Goal: Find specific page/section

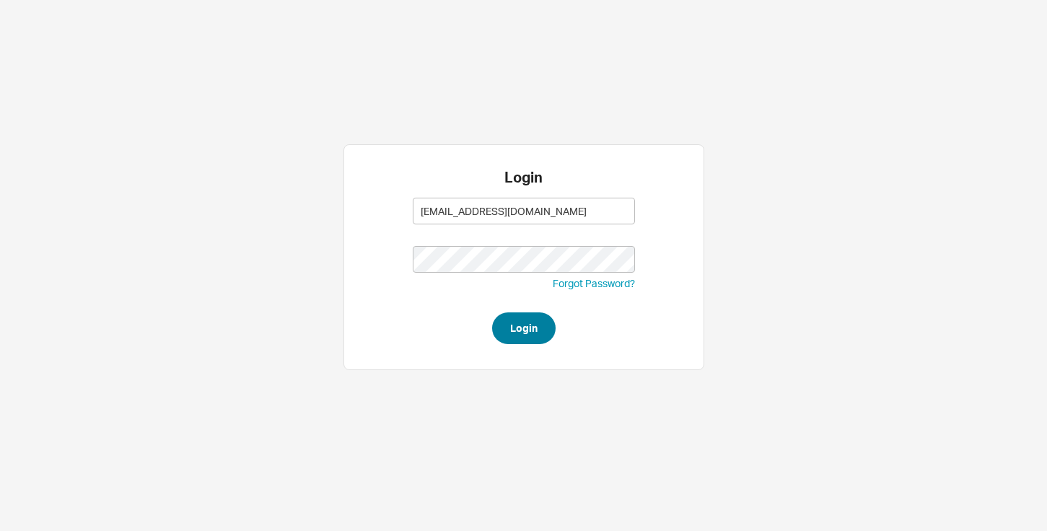
type input "[EMAIL_ADDRESS][DOMAIN_NAME]"
click at [522, 326] on button "Login" at bounding box center [523, 328] width 63 height 32
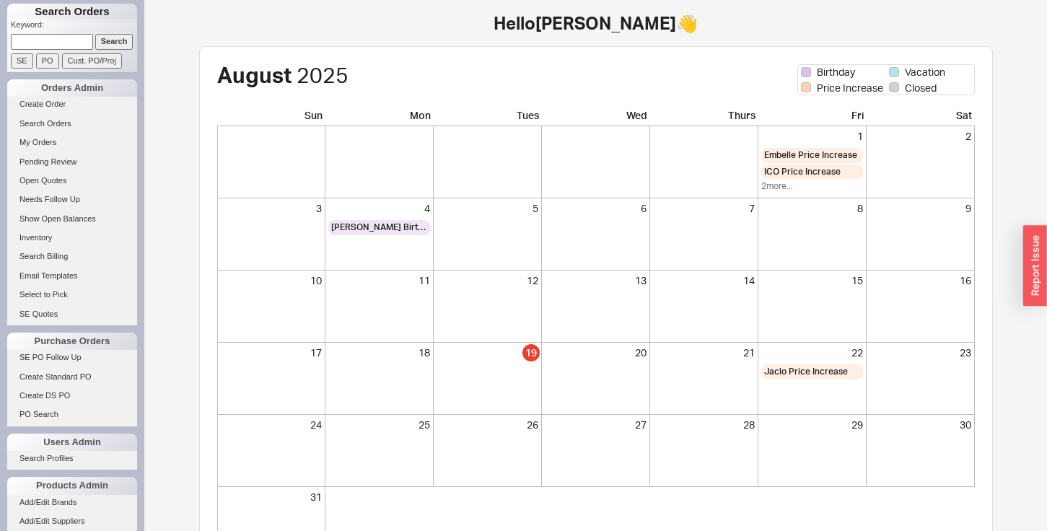
scroll to position [120, 0]
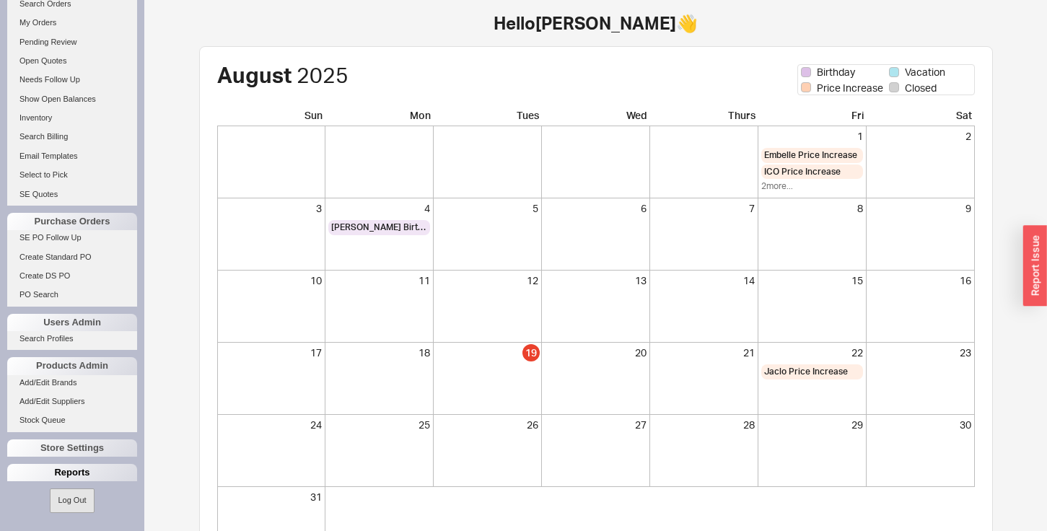
click at [52, 465] on div "Reports" at bounding box center [72, 472] width 130 height 17
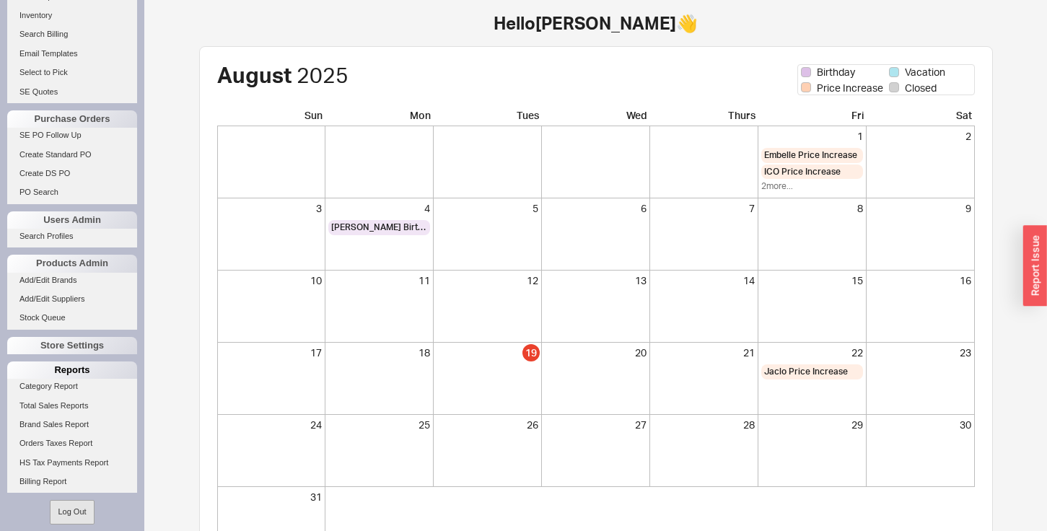
scroll to position [234, 0]
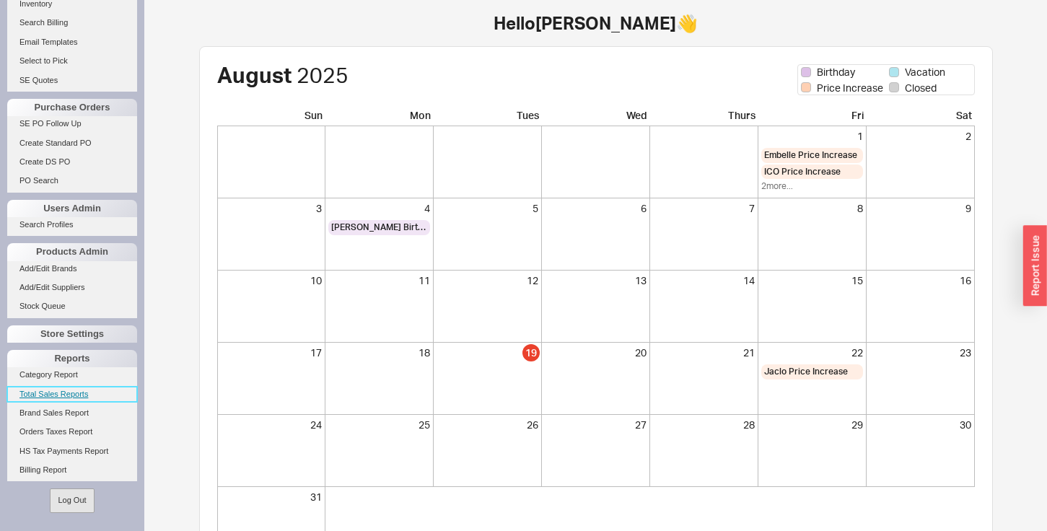
click at [53, 394] on link "Total Sales Reports" at bounding box center [72, 394] width 130 height 15
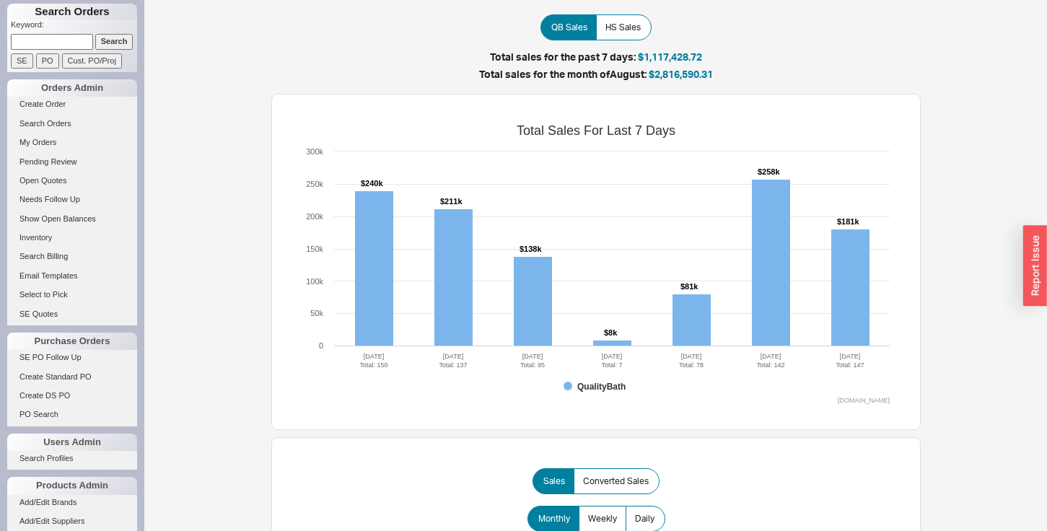
scroll to position [120, 0]
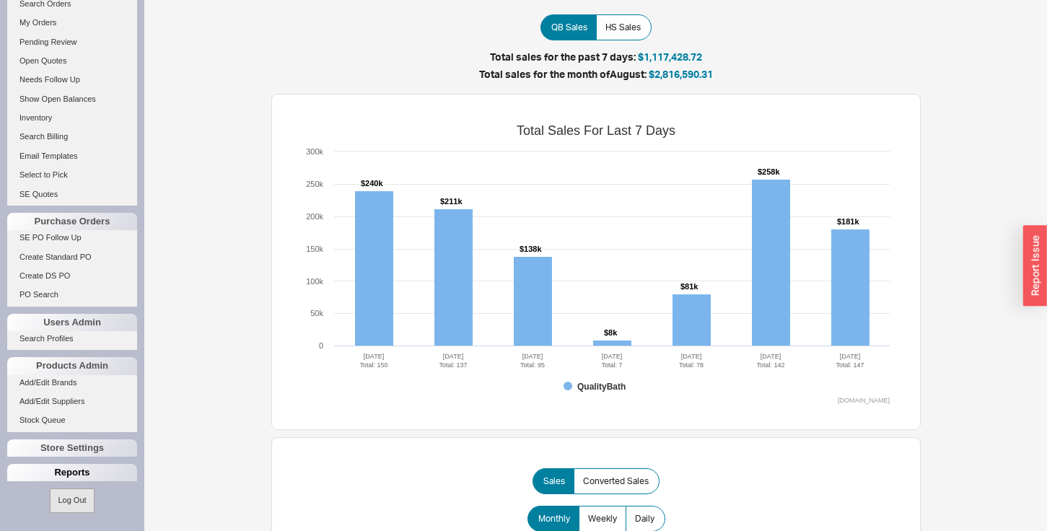
click at [57, 469] on div "Reports" at bounding box center [72, 472] width 130 height 17
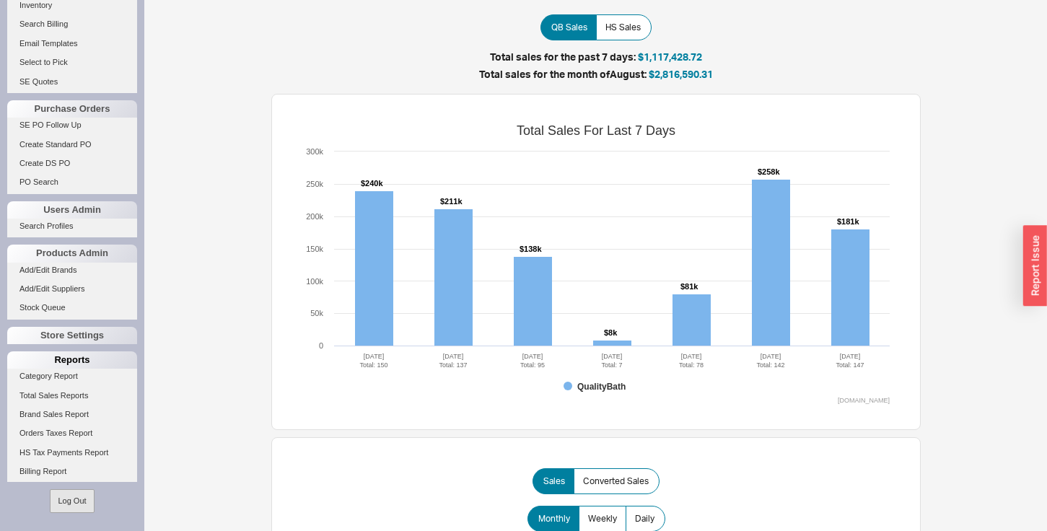
scroll to position [232, 0]
click at [42, 467] on link "Billing Report" at bounding box center [72, 471] width 130 height 15
